Goal: Find specific page/section: Find specific page/section

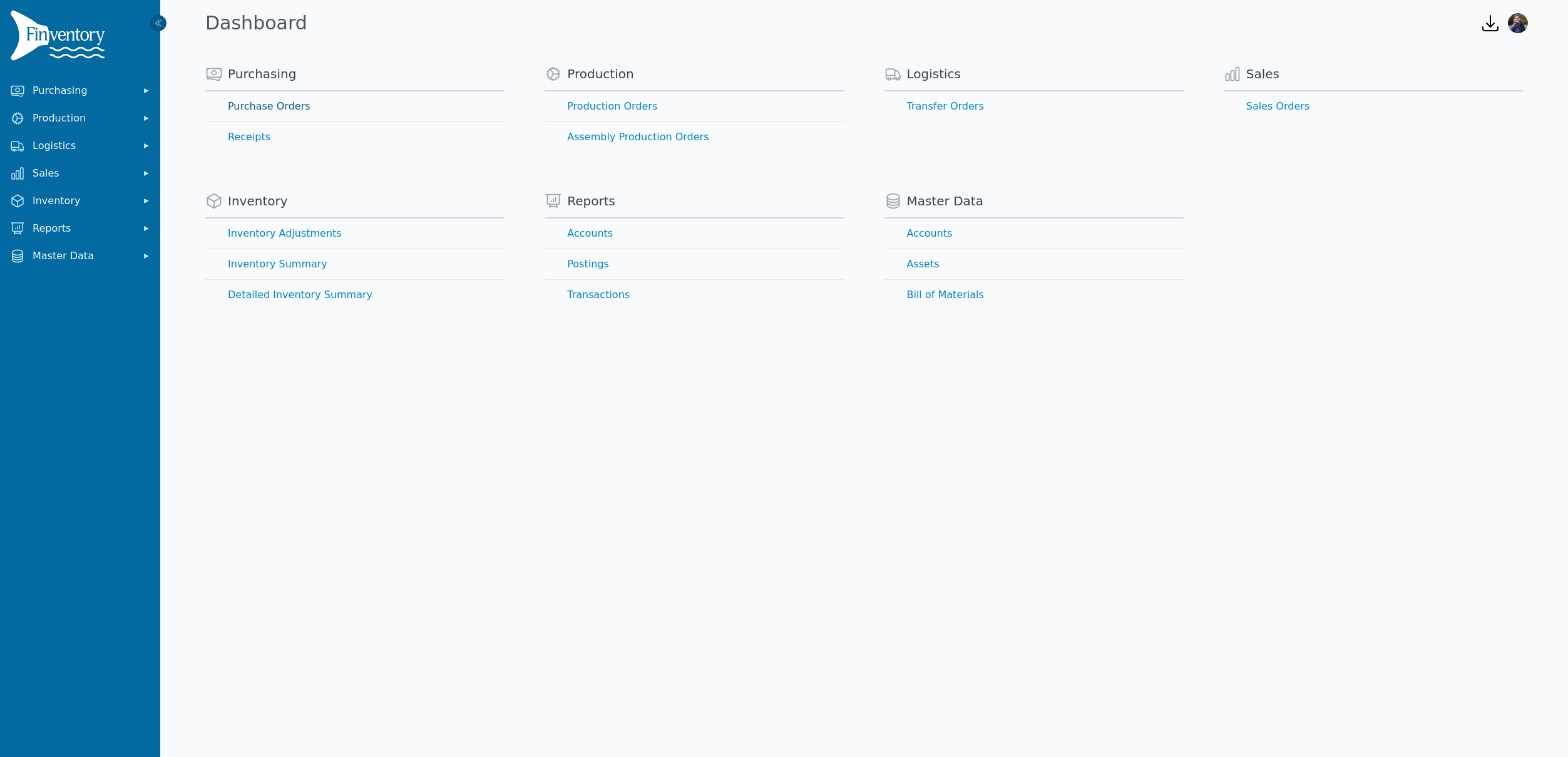
click at [267, 105] on link "Purchase Orders" at bounding box center [355, 106] width 299 height 30
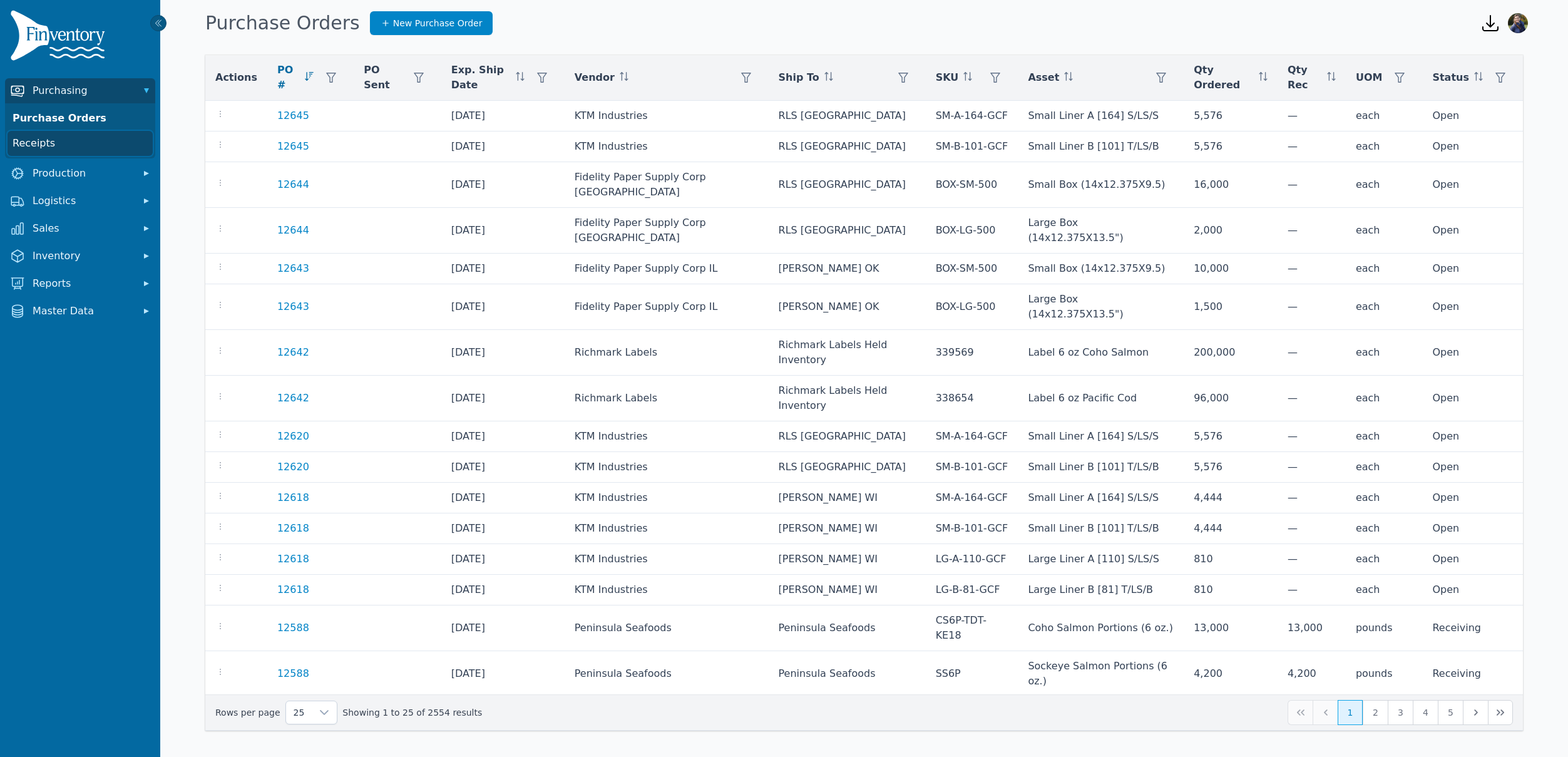
click at [36, 145] on link "Receipts" at bounding box center [80, 143] width 146 height 25
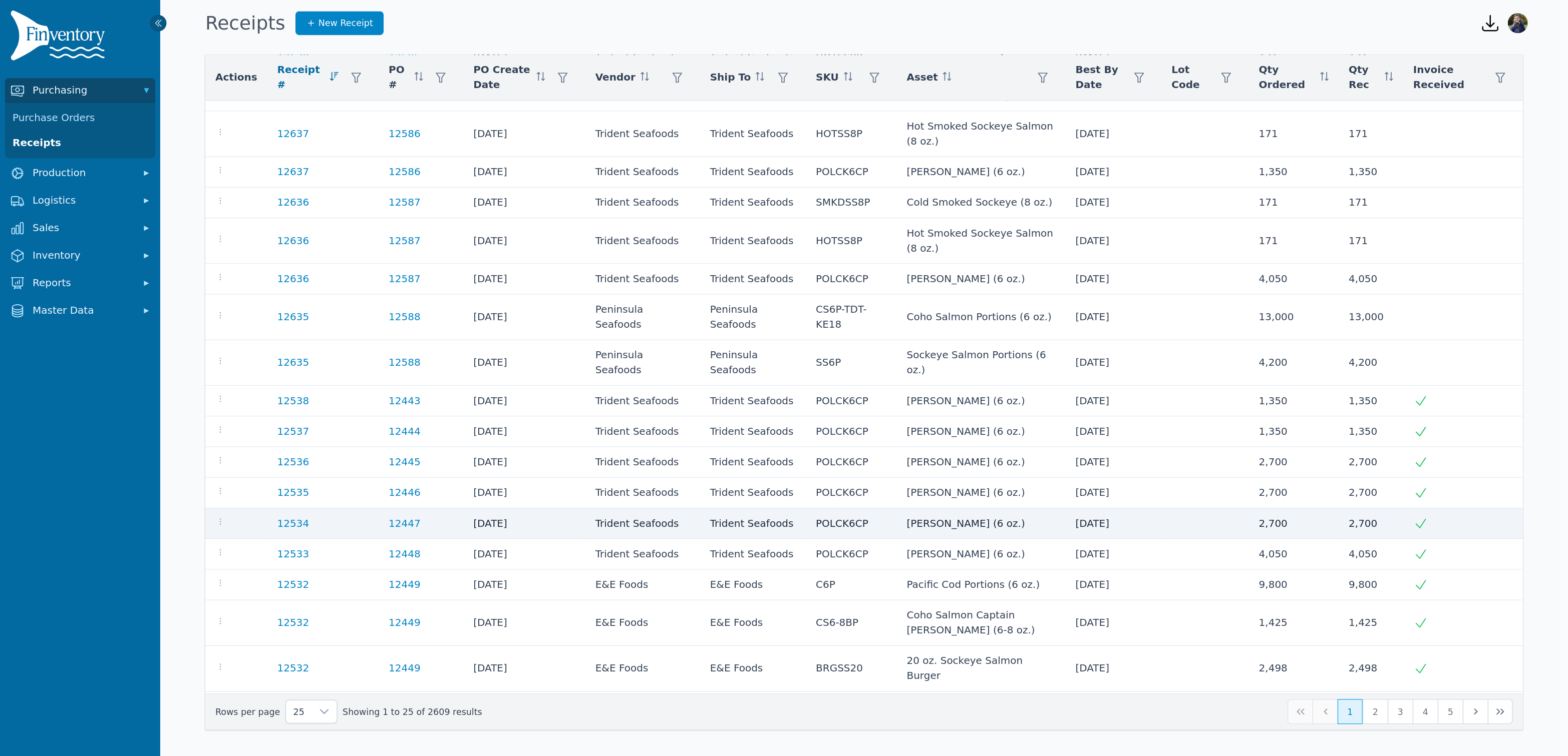
scroll to position [162, 0]
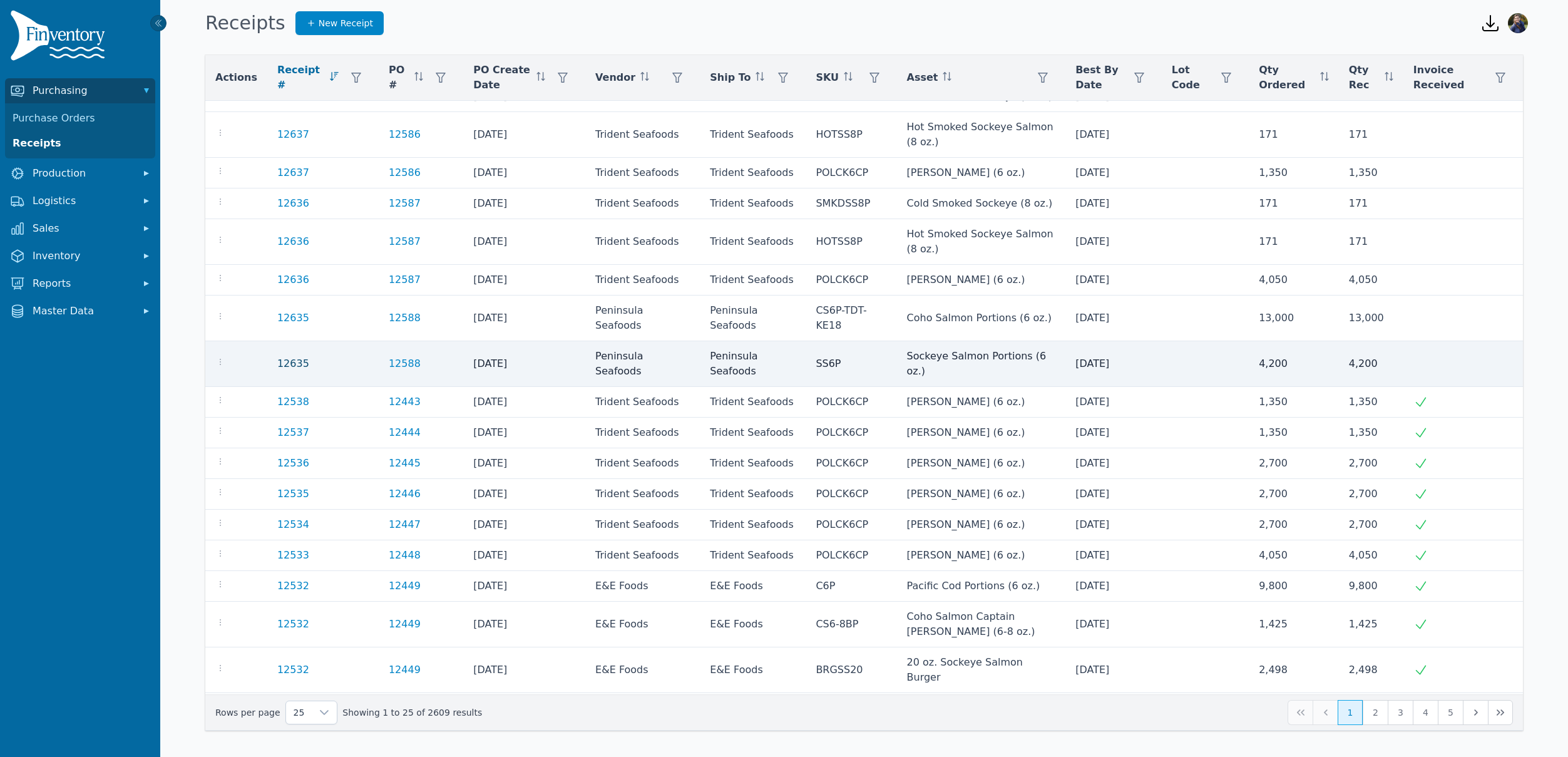
click at [282, 361] on link "12635" at bounding box center [293, 364] width 32 height 15
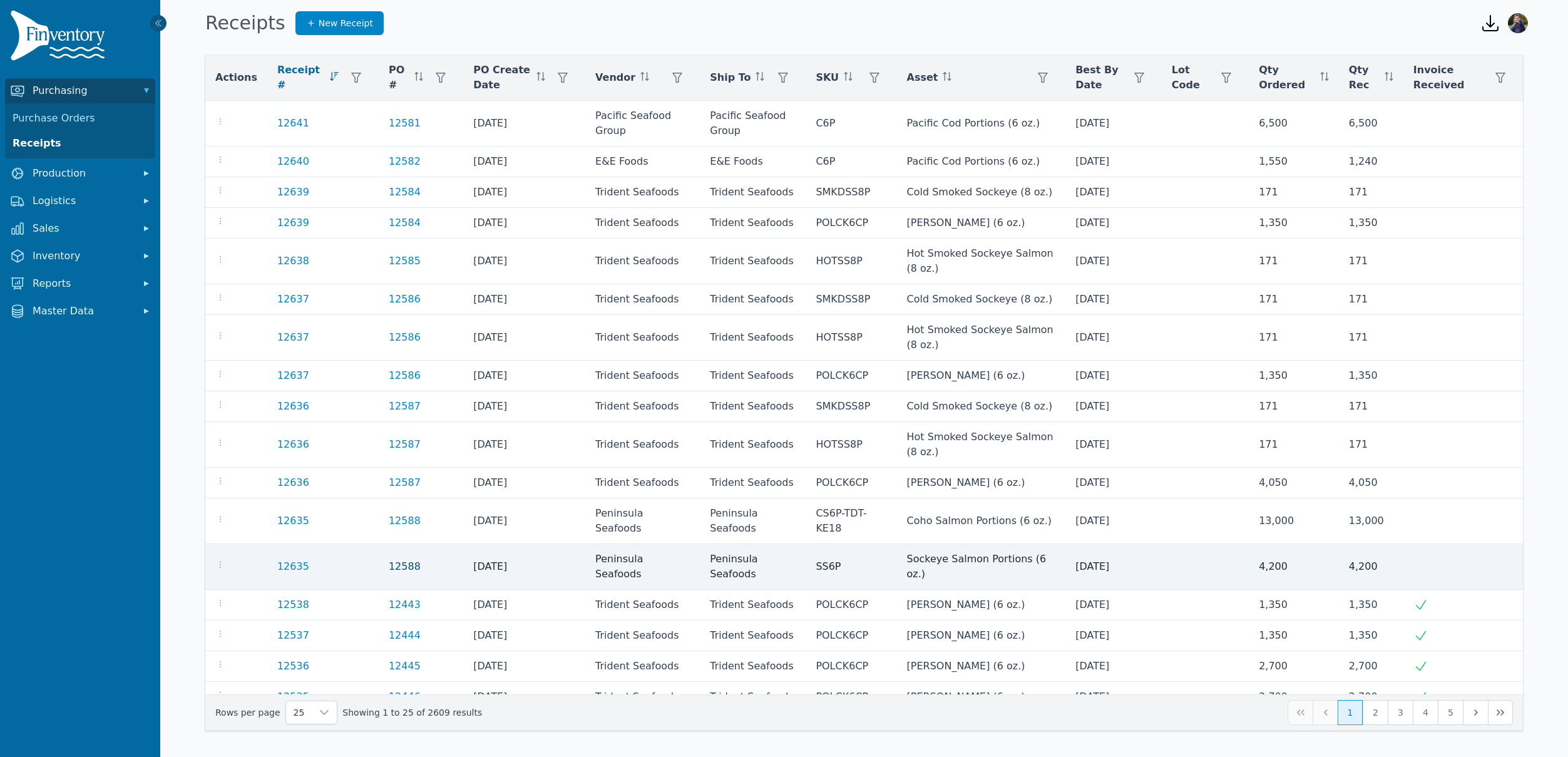
click at [396, 568] on link "12588" at bounding box center [405, 567] width 32 height 15
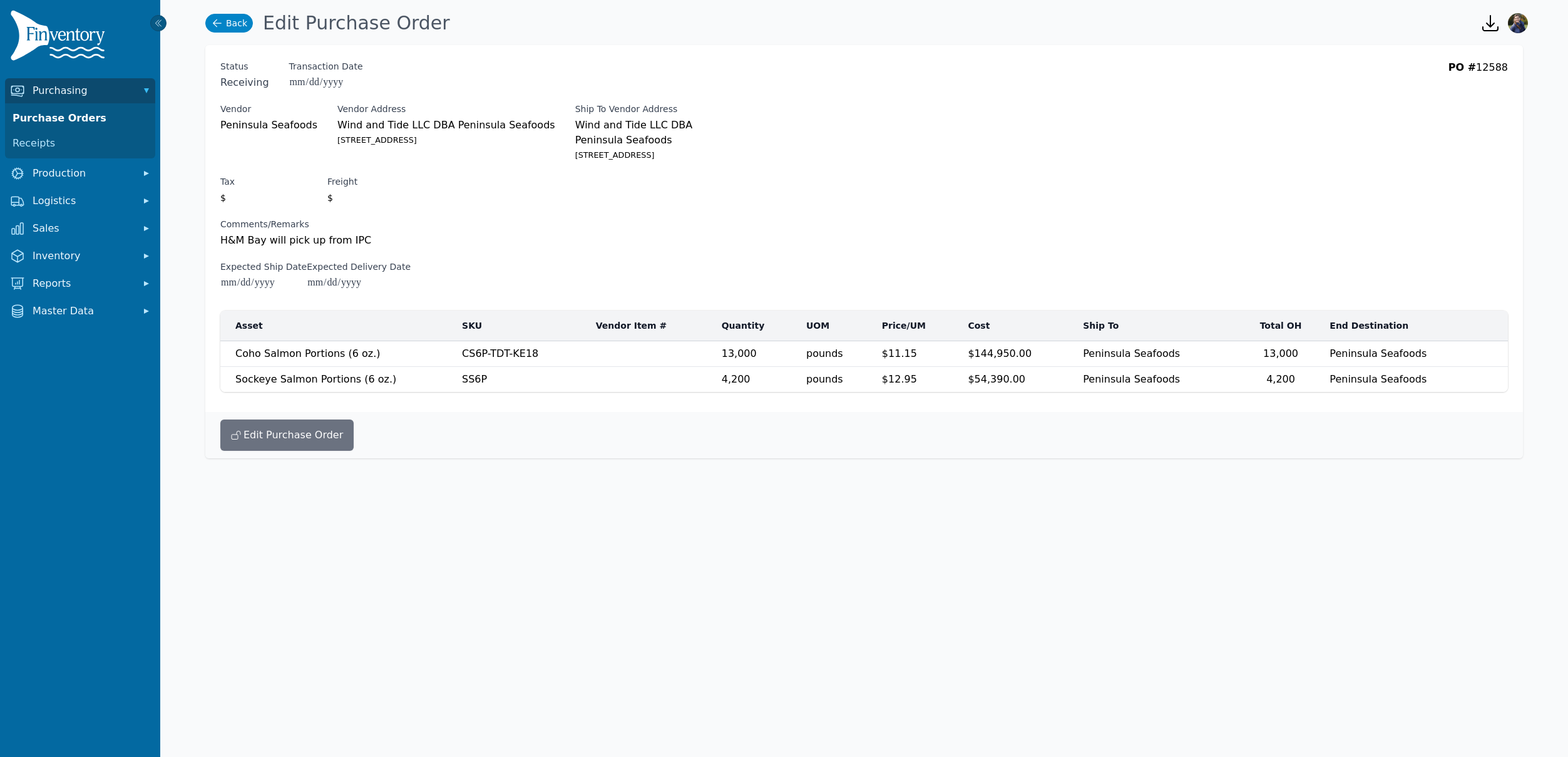
click at [225, 24] on link "Back" at bounding box center [229, 22] width 47 height 19
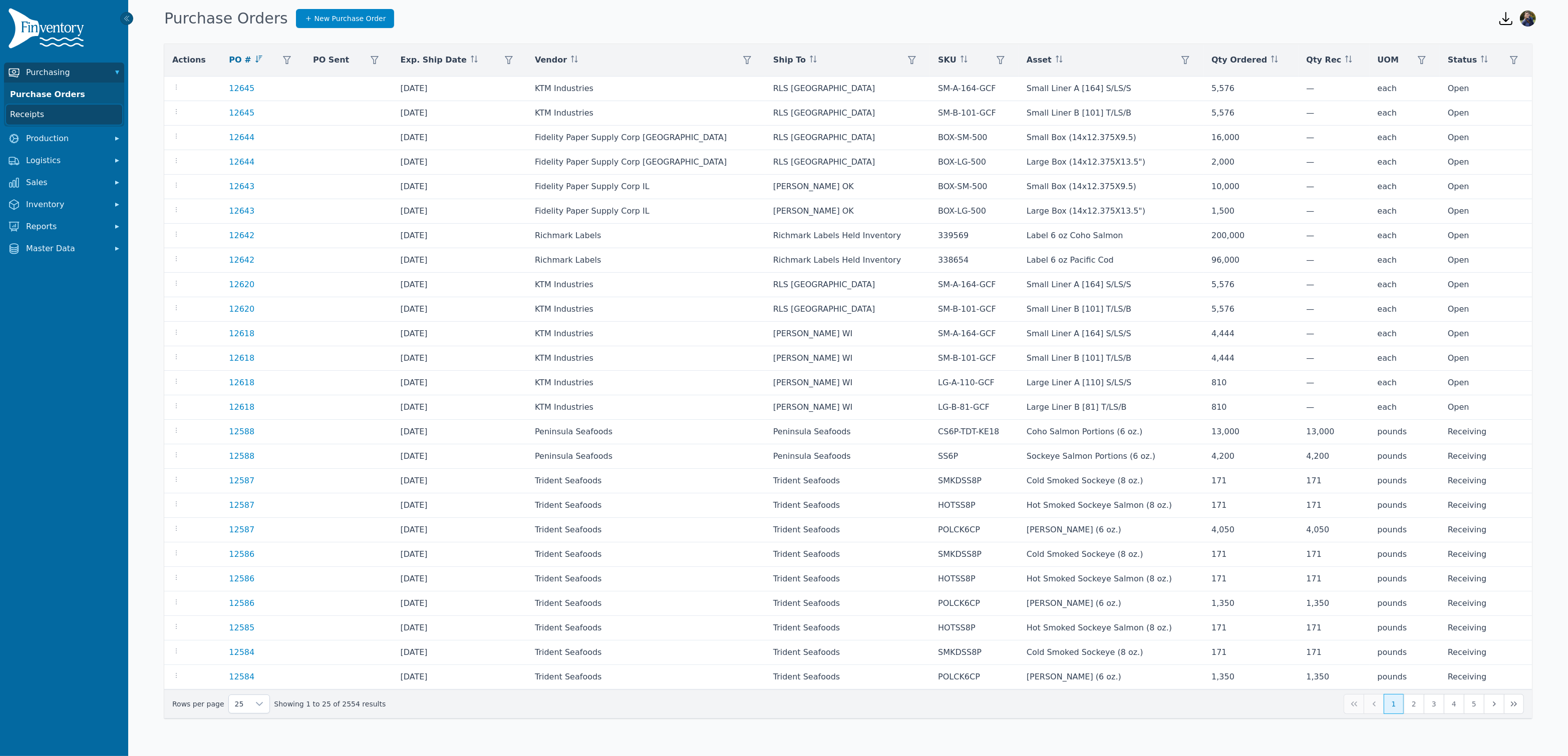
click at [31, 114] on link "Receipts" at bounding box center [64, 114] width 117 height 20
